Goal: Task Accomplishment & Management: Manage account settings

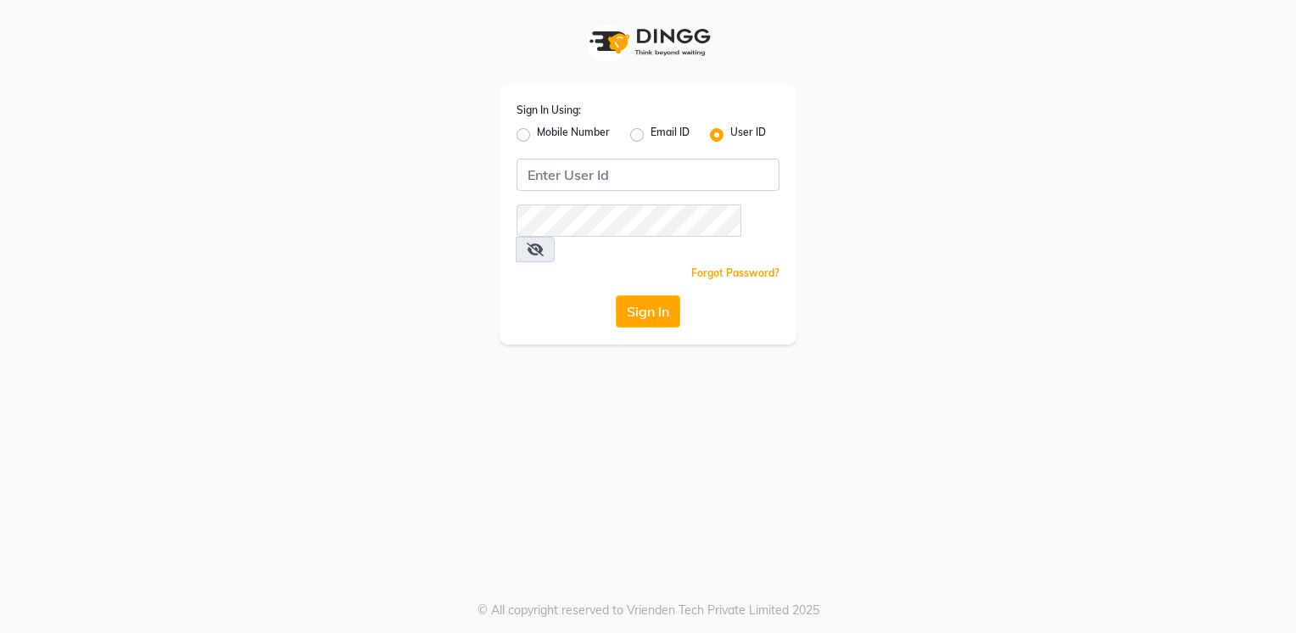
click at [537, 137] on label "Mobile Number" at bounding box center [573, 135] width 73 height 20
click at [537, 136] on input "Mobile Number" at bounding box center [542, 130] width 11 height 11
radio input "true"
radio input "false"
click at [658, 295] on button "Sign In" at bounding box center [648, 311] width 64 height 32
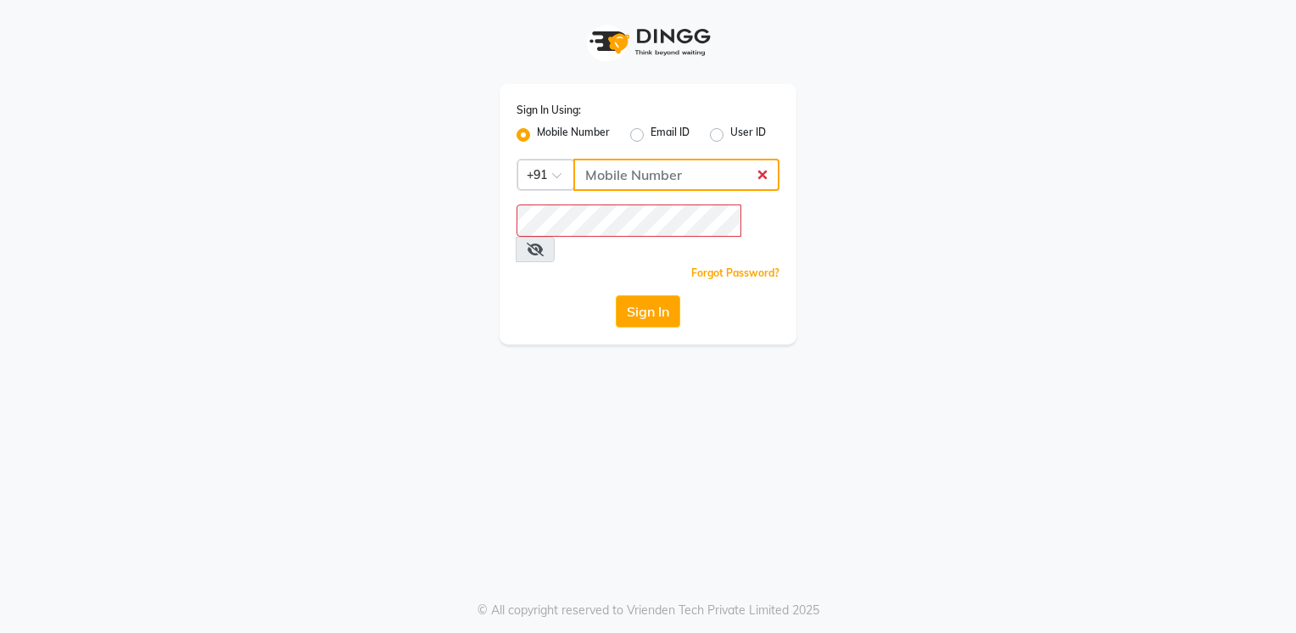
click at [706, 165] on input "Username" at bounding box center [676, 175] width 206 height 32
type input "73384164745"
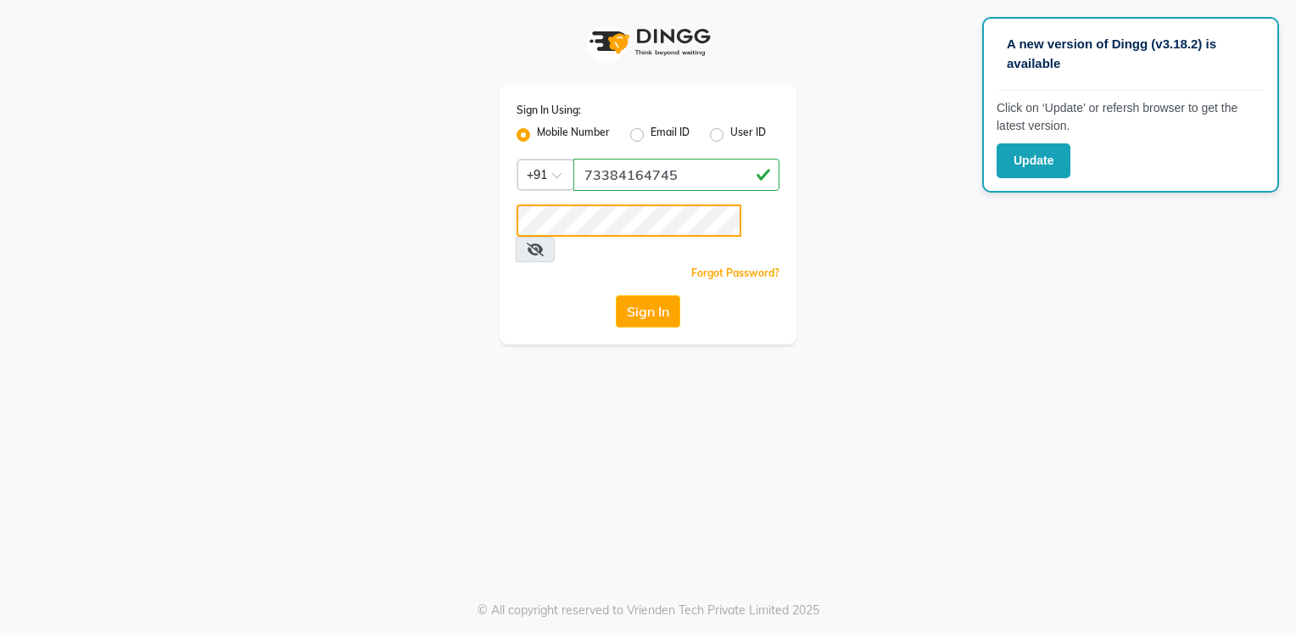
click at [616, 295] on button "Sign In" at bounding box center [648, 311] width 64 height 32
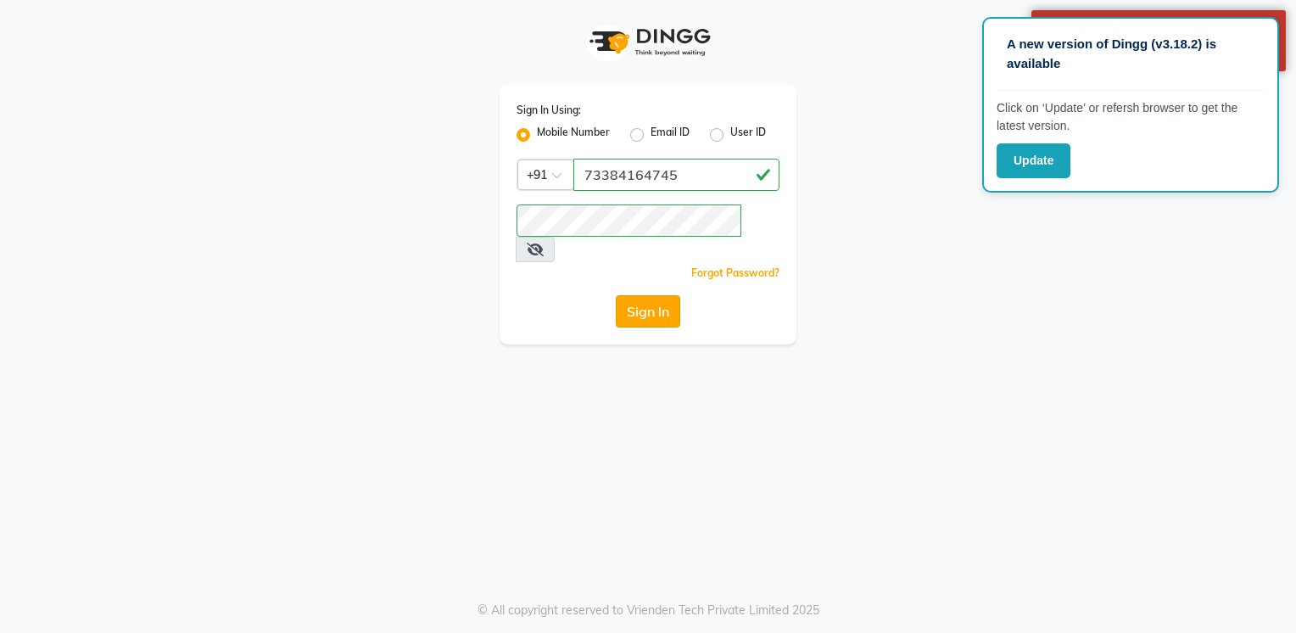
click at [668, 295] on button "Sign In" at bounding box center [648, 311] width 64 height 32
click at [1036, 170] on button "Update" at bounding box center [1034, 160] width 74 height 35
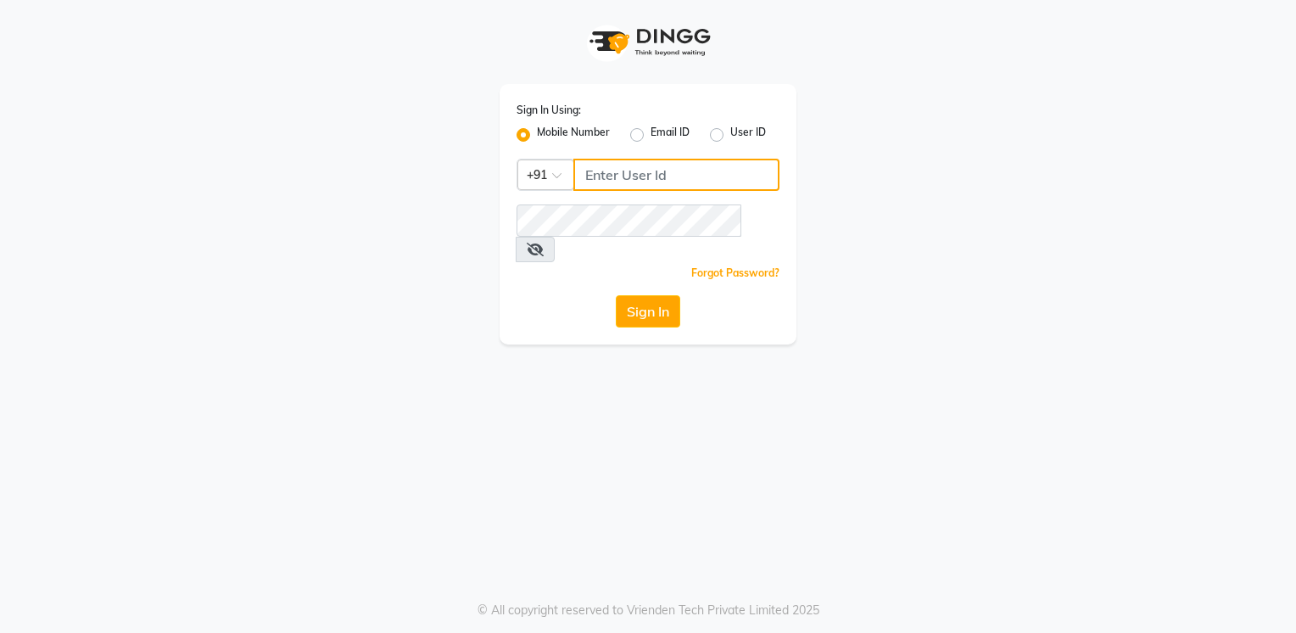
click at [691, 175] on input "Username" at bounding box center [676, 175] width 206 height 32
type input "7338416745"
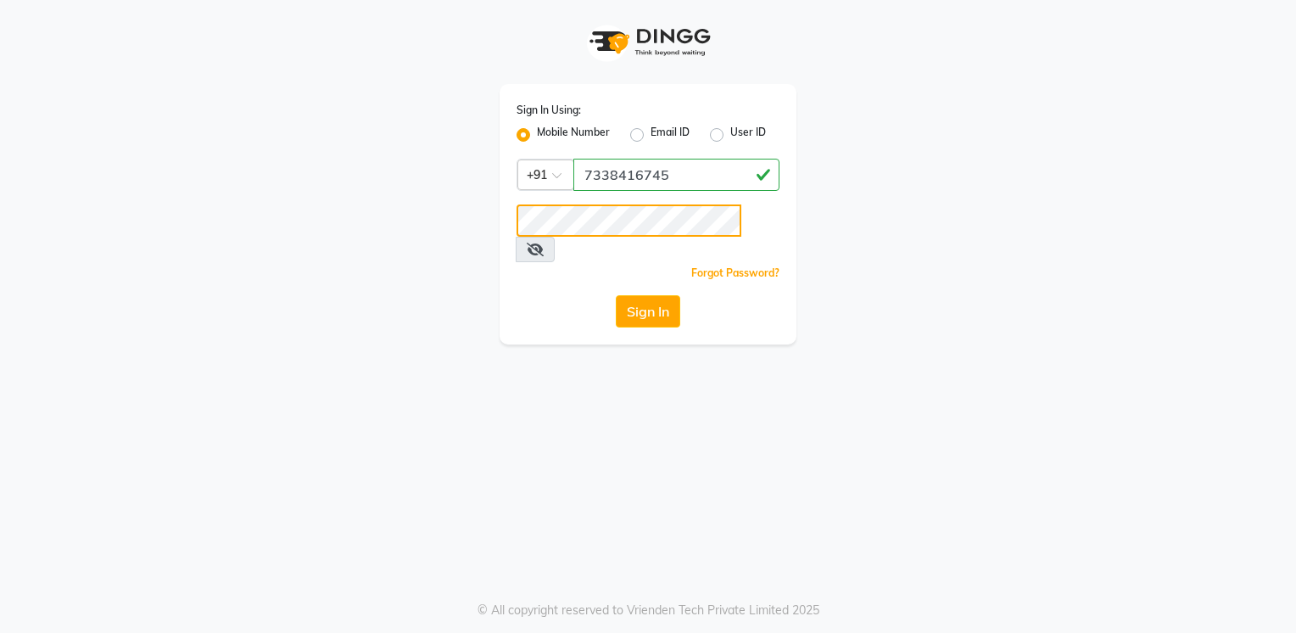
click at [616, 295] on button "Sign In" at bounding box center [648, 311] width 64 height 32
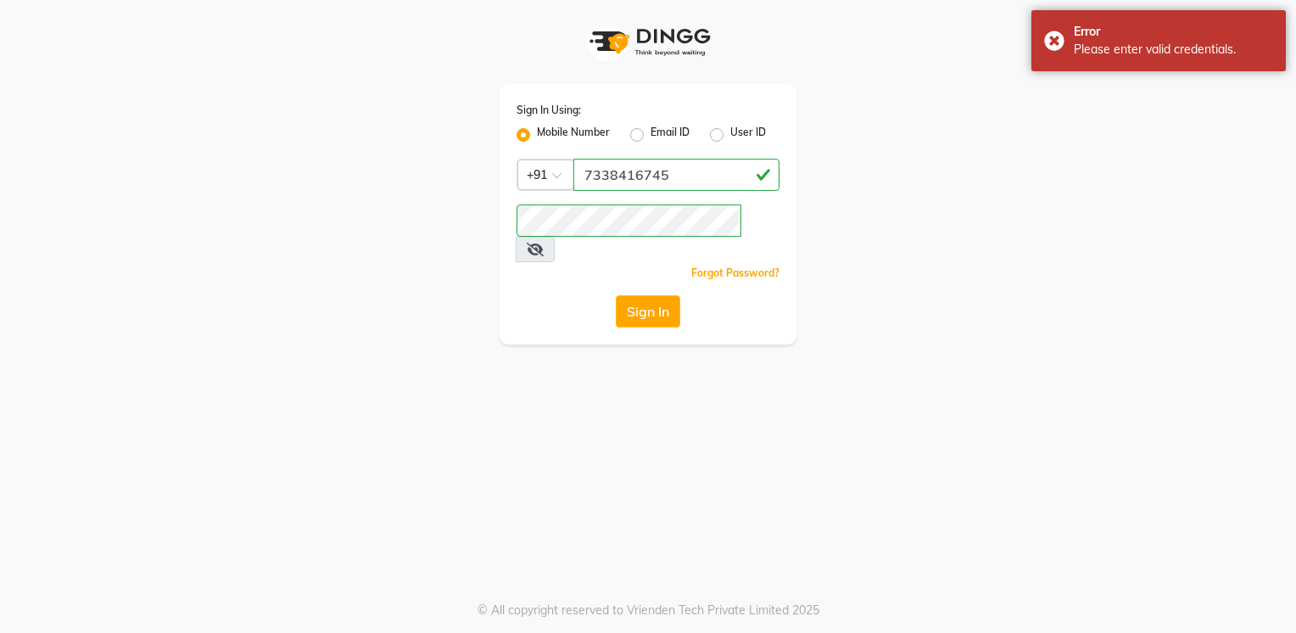
click at [767, 266] on link "Forgot Password?" at bounding box center [735, 272] width 88 height 13
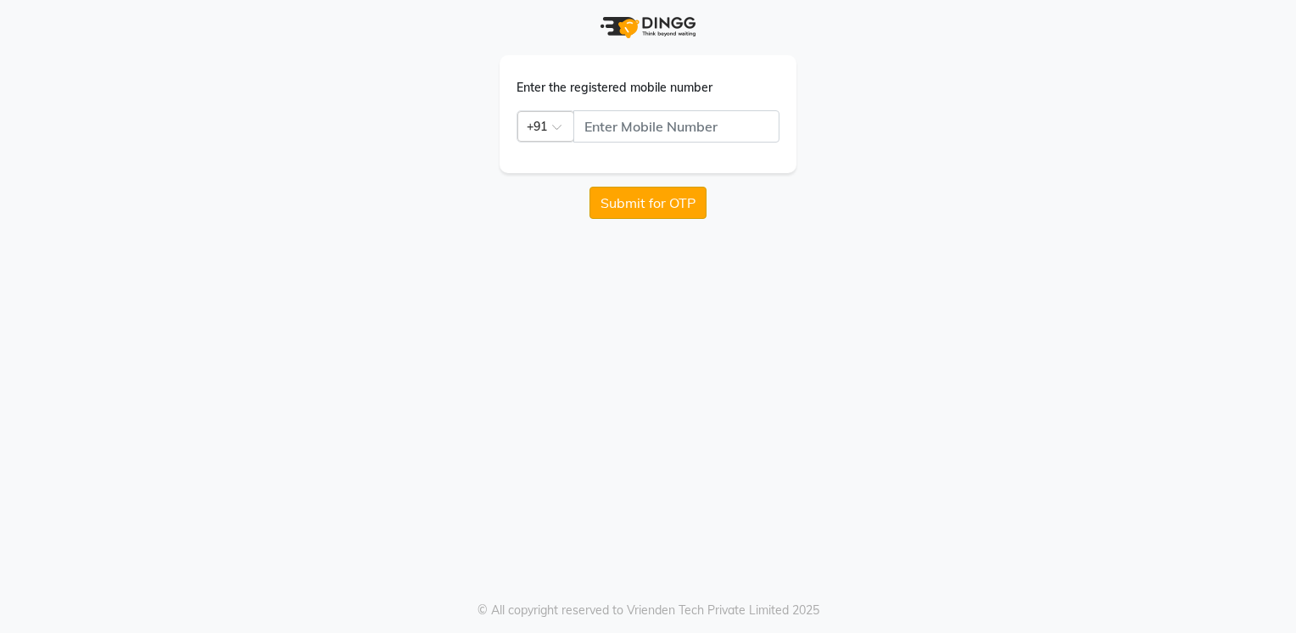
click at [672, 208] on button "Submit for OTP" at bounding box center [647, 203] width 117 height 32
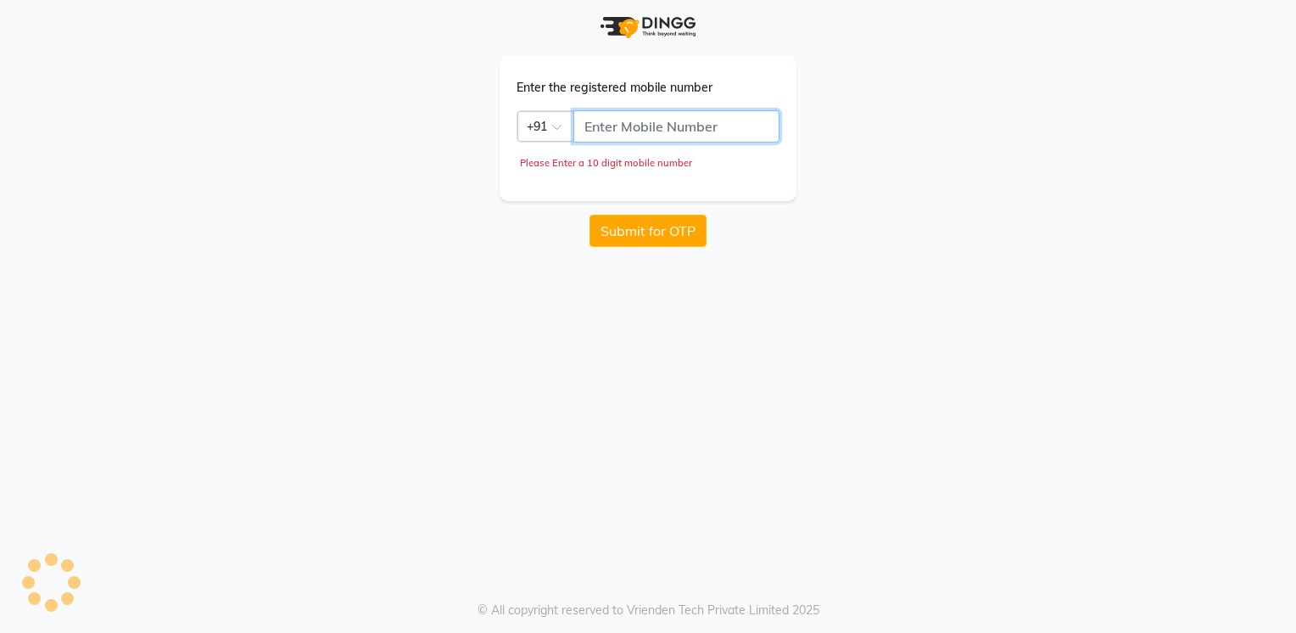
click at [628, 126] on input "text" at bounding box center [676, 126] width 206 height 32
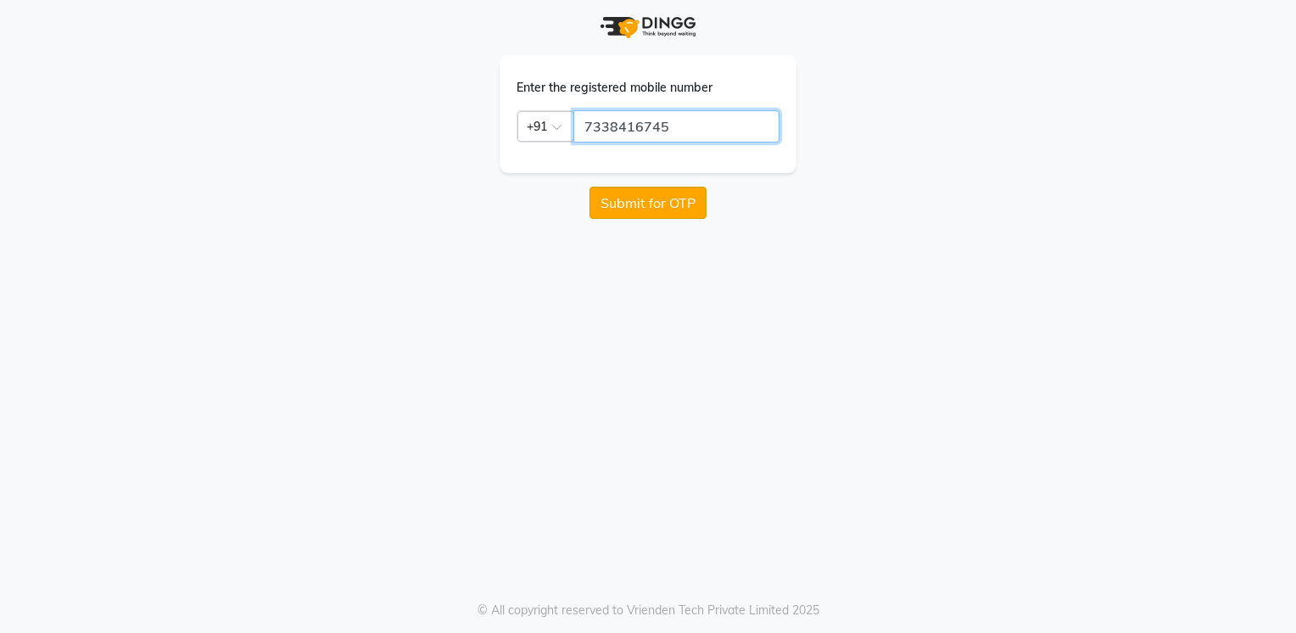
type input "7338416745"
click at [672, 198] on button "Submit for OTP" at bounding box center [647, 203] width 117 height 32
